Goal: Task Accomplishment & Management: Use online tool/utility

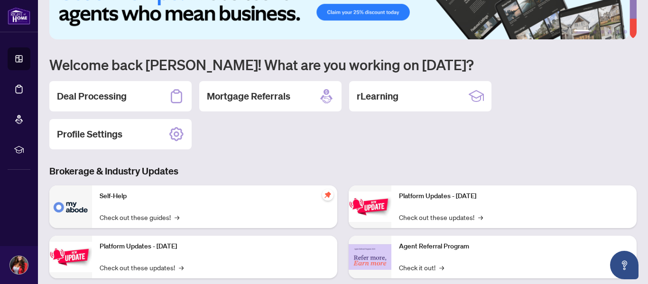
scroll to position [12, 0]
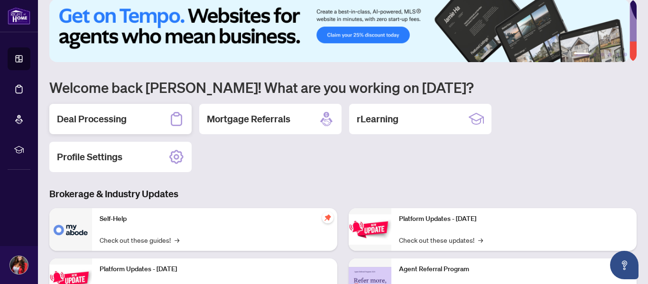
click at [74, 117] on h2 "Deal Processing" at bounding box center [92, 118] width 70 height 13
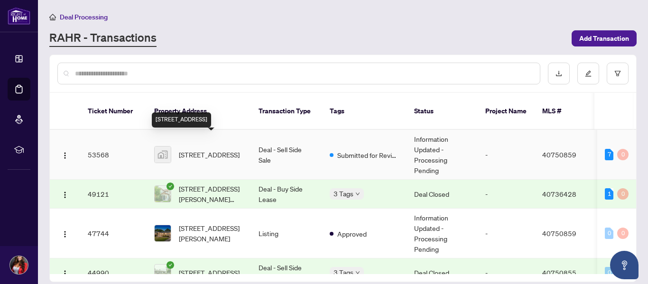
click at [205, 149] on span "[STREET_ADDRESS]" at bounding box center [209, 154] width 61 height 10
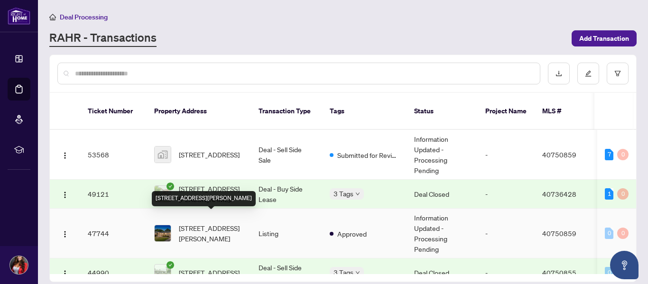
click at [214, 223] on span "[STREET_ADDRESS][PERSON_NAME]" at bounding box center [211, 233] width 64 height 21
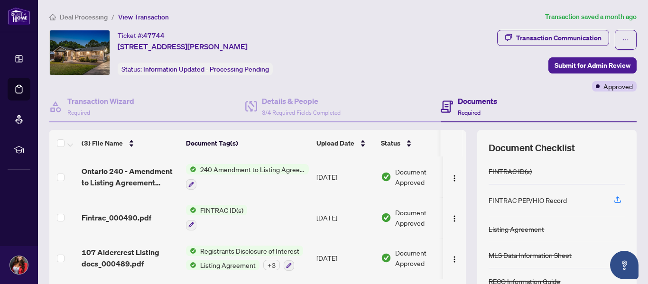
scroll to position [47, 0]
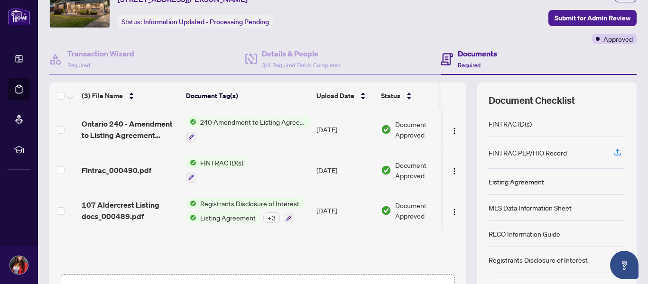
click at [246, 215] on span "Listing Agreement" at bounding box center [227, 217] width 63 height 10
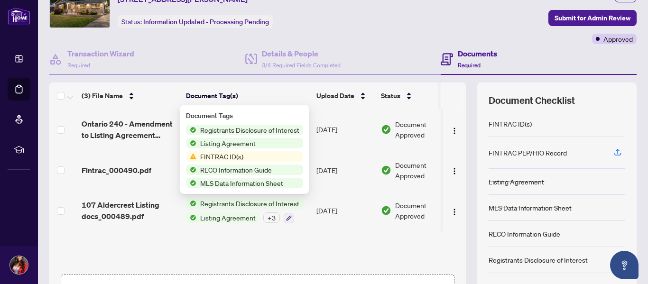
click at [208, 251] on div "Ontario 240 - Amendment to Listing Agreement Authority to Offer for Sale Price …" at bounding box center [257, 189] width 416 height 160
